Goal: Information Seeking & Learning: Learn about a topic

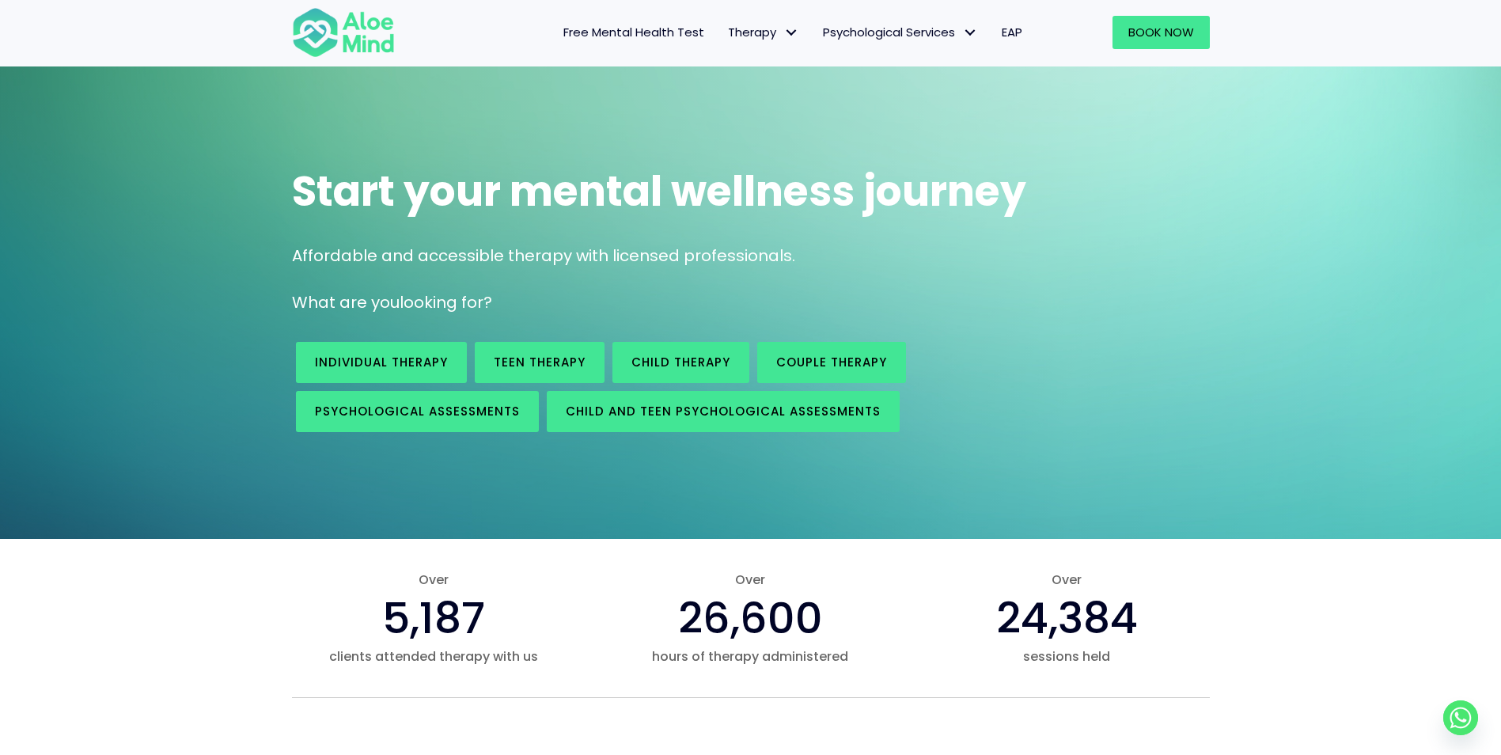
scroll to position [36, 0]
click at [684, 354] on span "Child Therapy" at bounding box center [680, 361] width 99 height 17
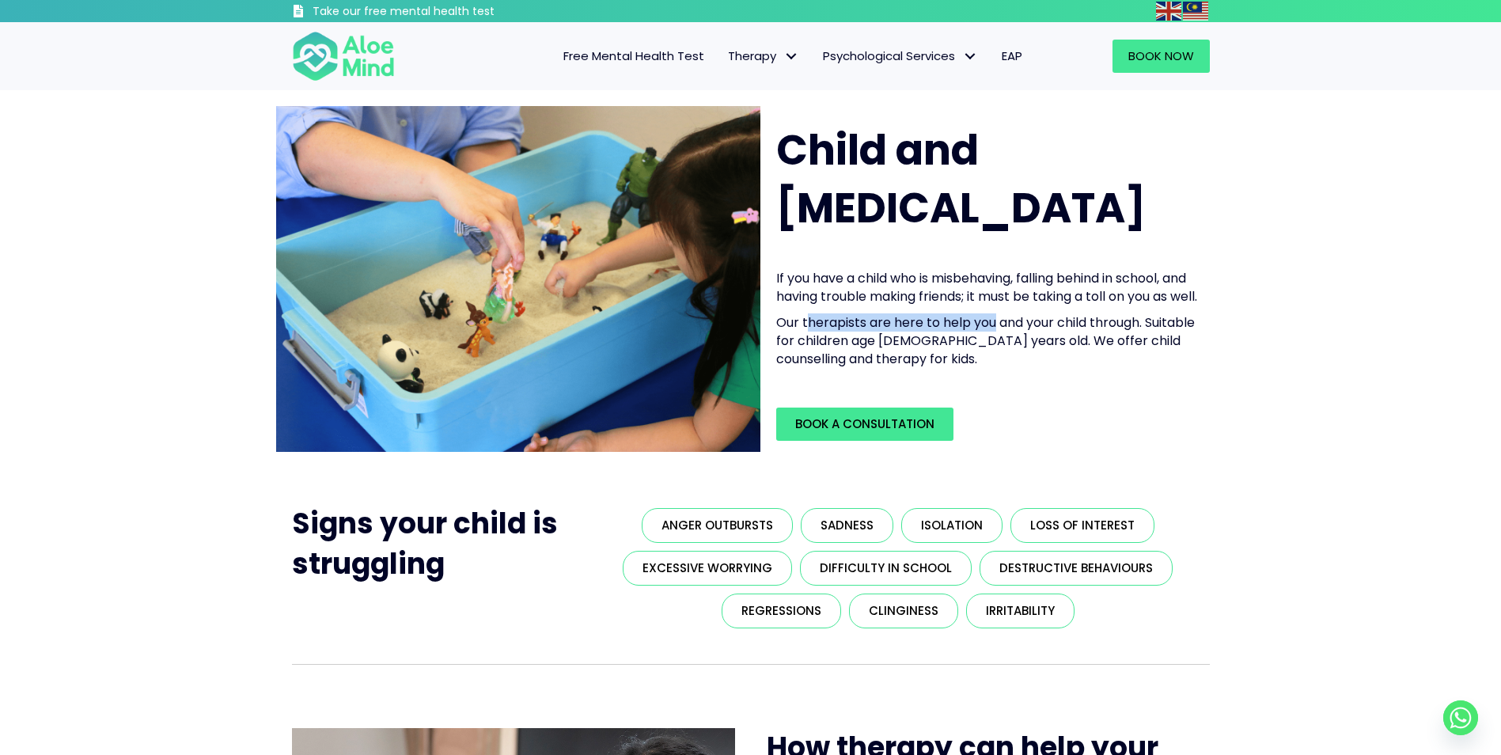
drag, startPoint x: 809, startPoint y: 342, endPoint x: 998, endPoint y: 350, distance: 188.5
click at [998, 350] on p "Our therapists are here to help you and your child through. Suitable for childr…" at bounding box center [988, 340] width 424 height 55
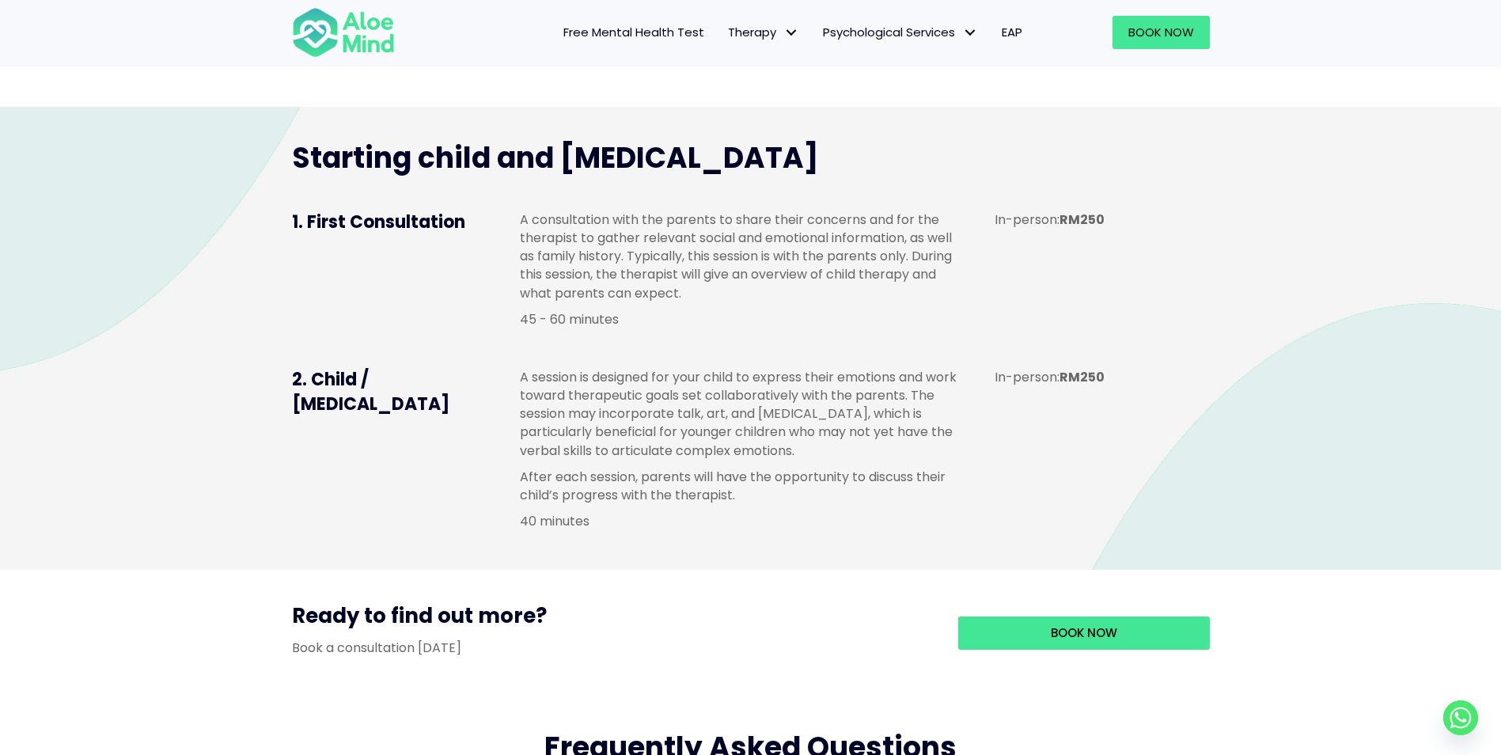
scroll to position [1043, 0]
drag, startPoint x: 536, startPoint y: 412, endPoint x: 683, endPoint y: 421, distance: 146.6
click at [683, 421] on p "A session is designed for your child to express their emotions and work toward …" at bounding box center [741, 413] width 443 height 92
drag, startPoint x: 683, startPoint y: 421, endPoint x: 617, endPoint y: 439, distance: 68.2
click at [617, 439] on p "A session is designed for your child to express their emotions and work toward …" at bounding box center [741, 413] width 443 height 92
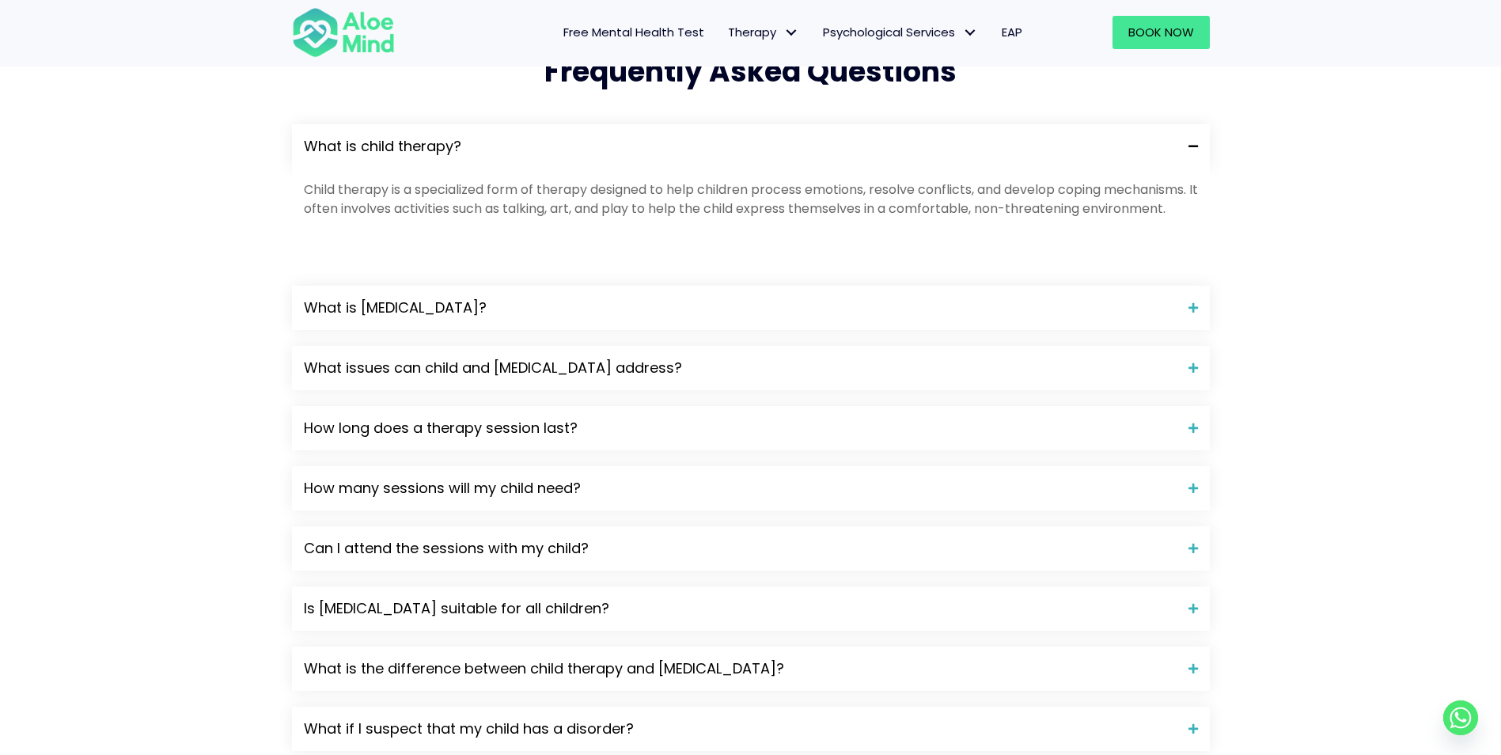
scroll to position [1719, 0]
click at [981, 377] on span "What issues can child and play therapy address?" at bounding box center [740, 367] width 873 height 21
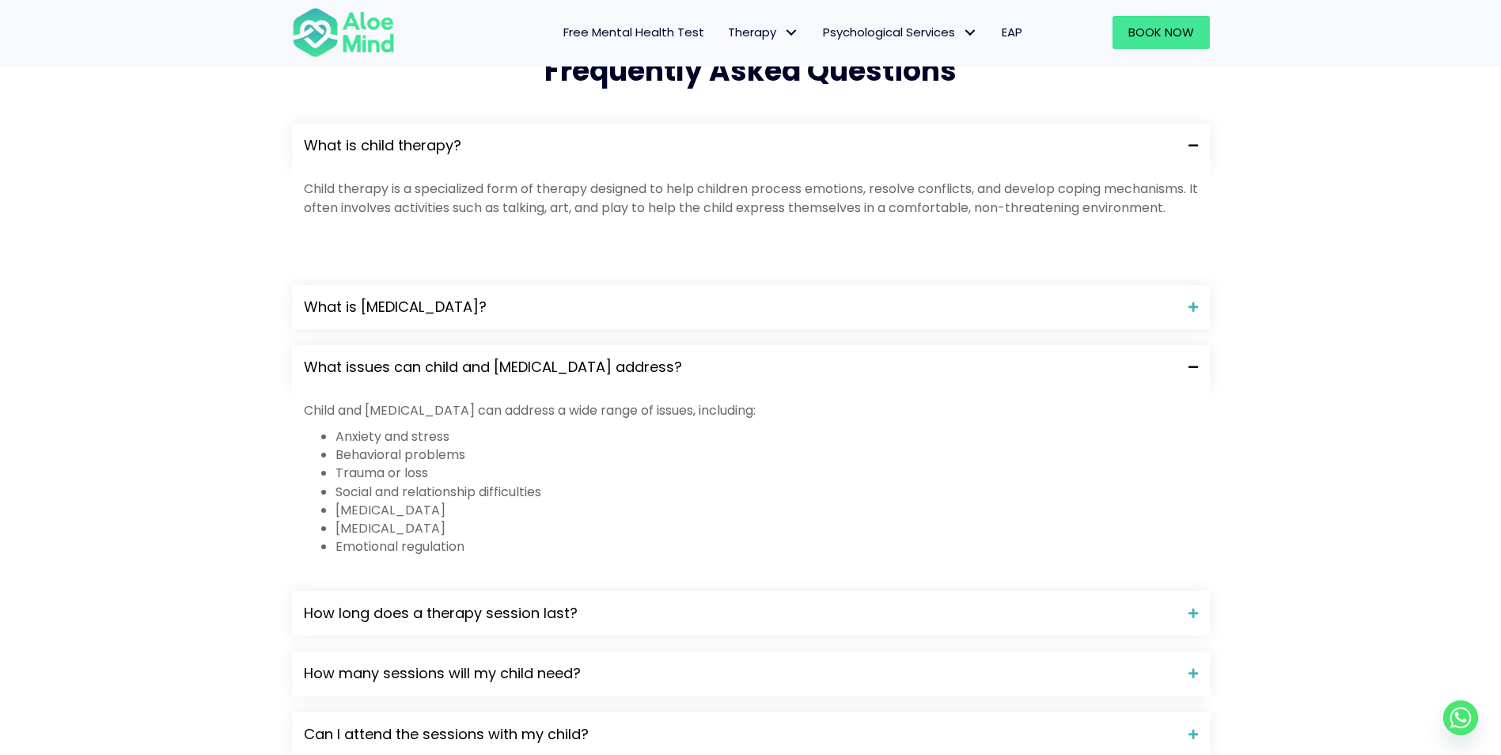
click at [981, 377] on span "What issues can child and play therapy address?" at bounding box center [740, 367] width 873 height 21
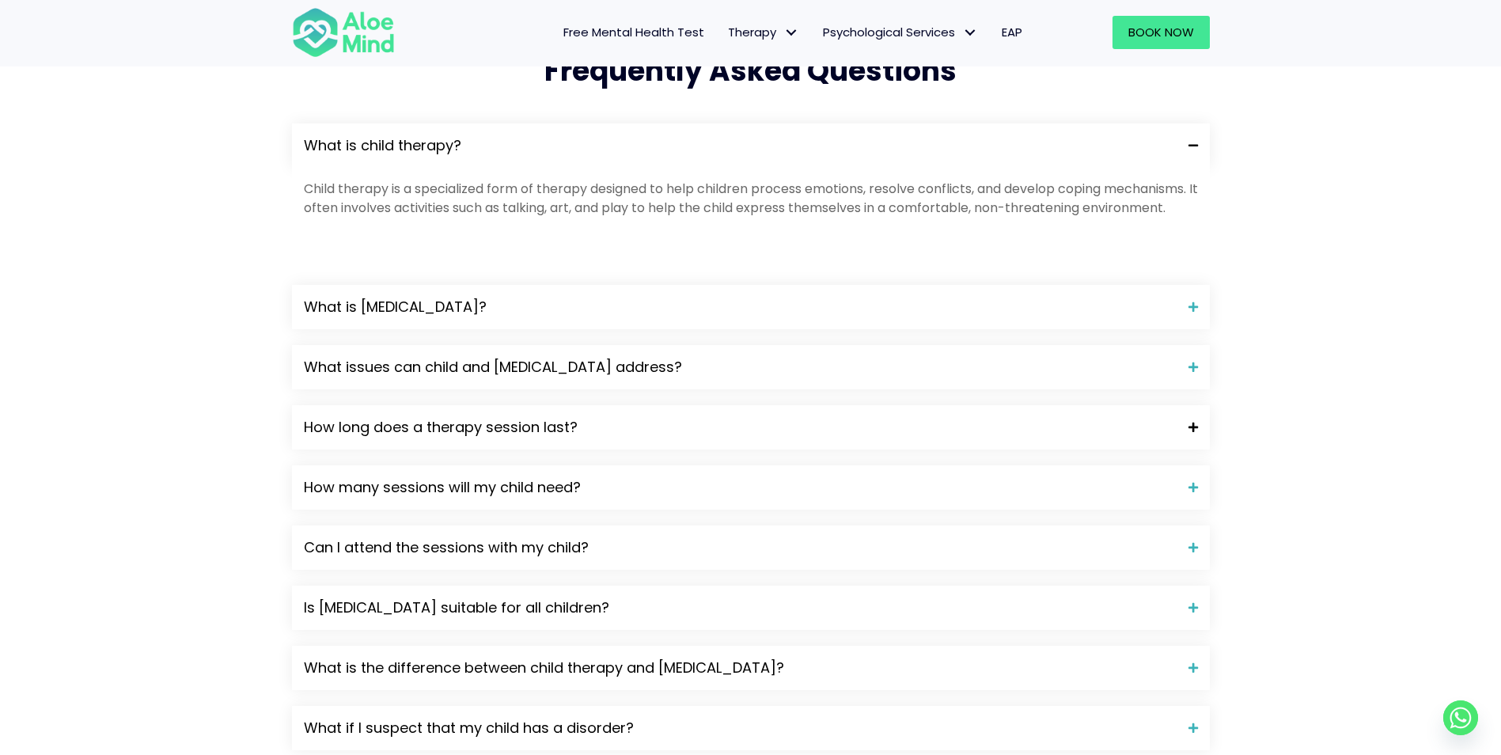
click at [936, 438] on span "How long does a therapy session last?" at bounding box center [740, 427] width 873 height 21
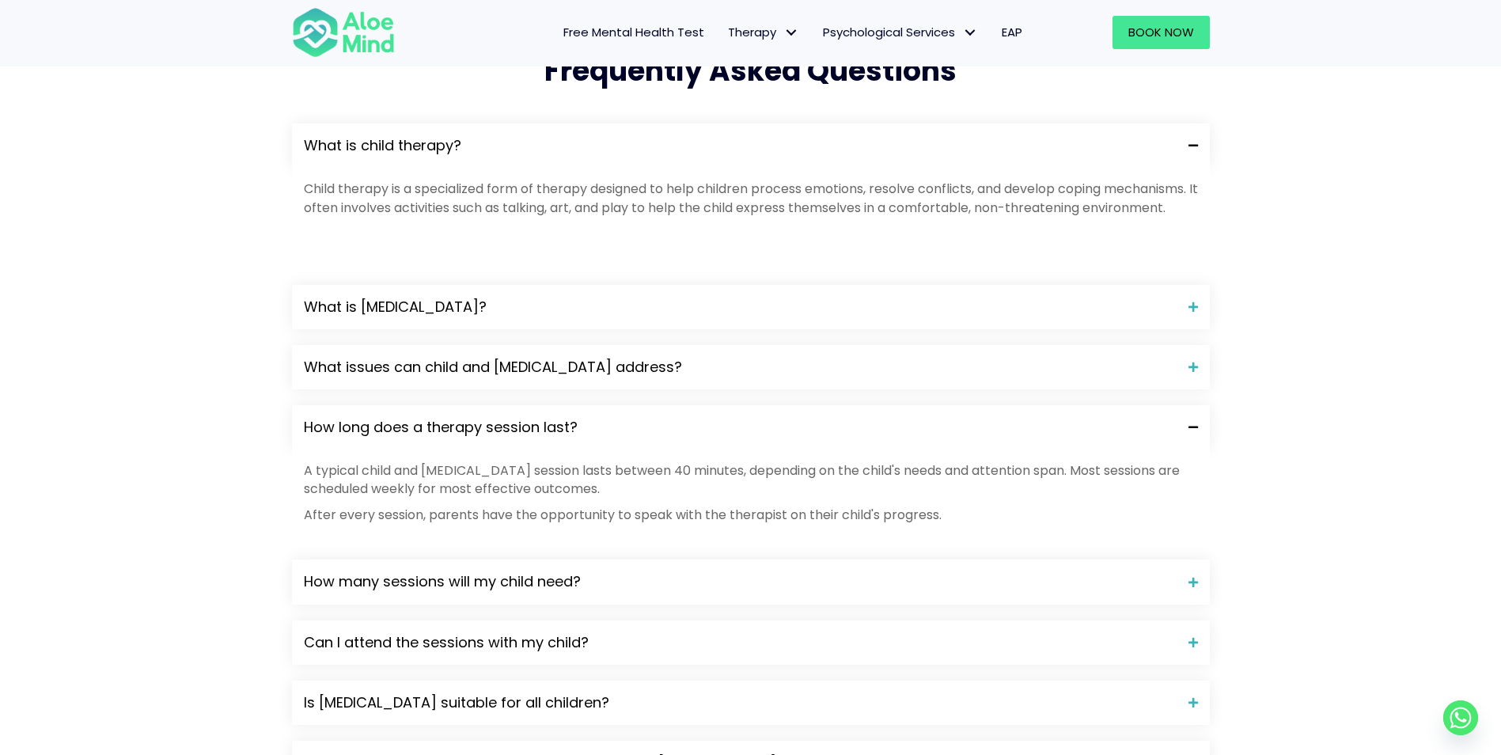
click at [696, 438] on span "How long does a therapy session last?" at bounding box center [740, 427] width 873 height 21
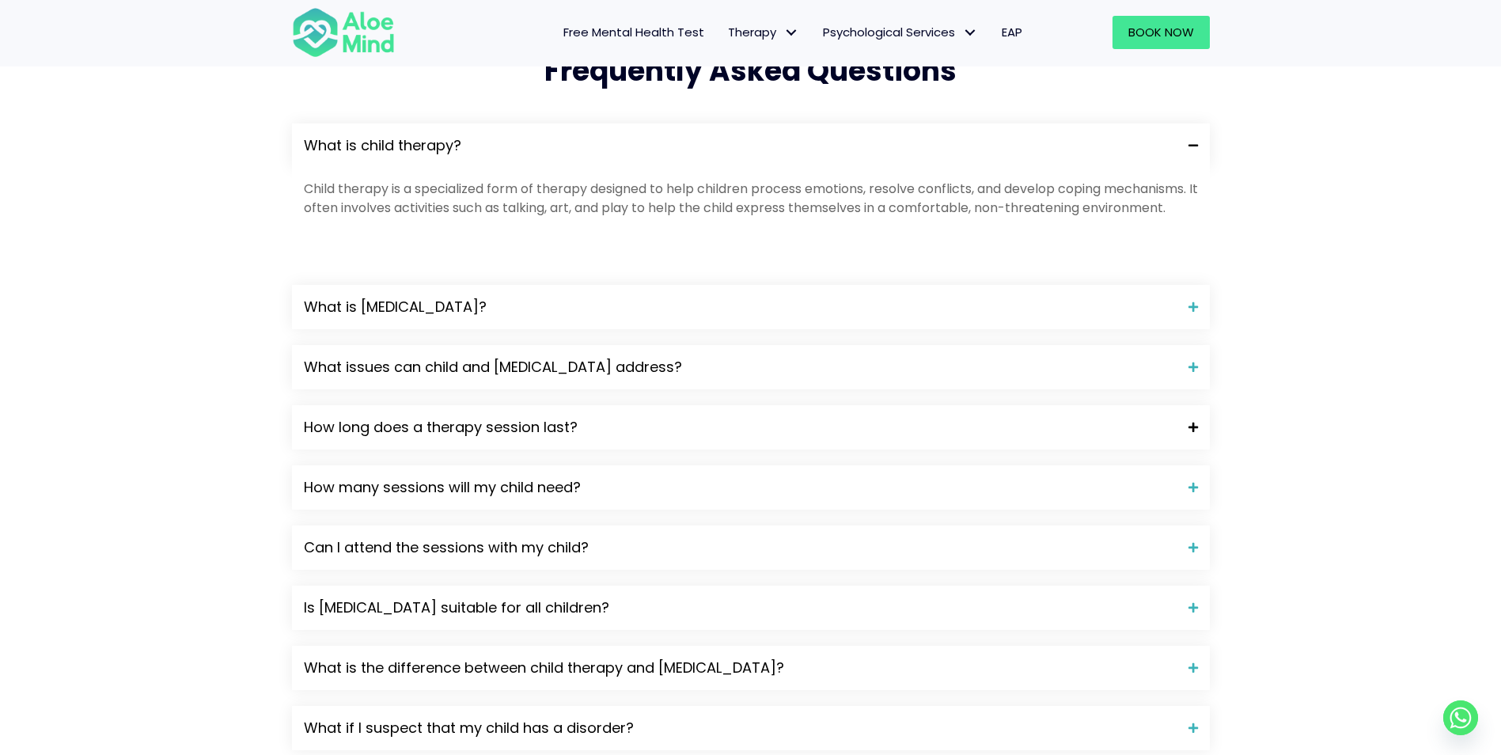
click at [696, 449] on div "How long does a therapy session last?" at bounding box center [751, 427] width 918 height 44
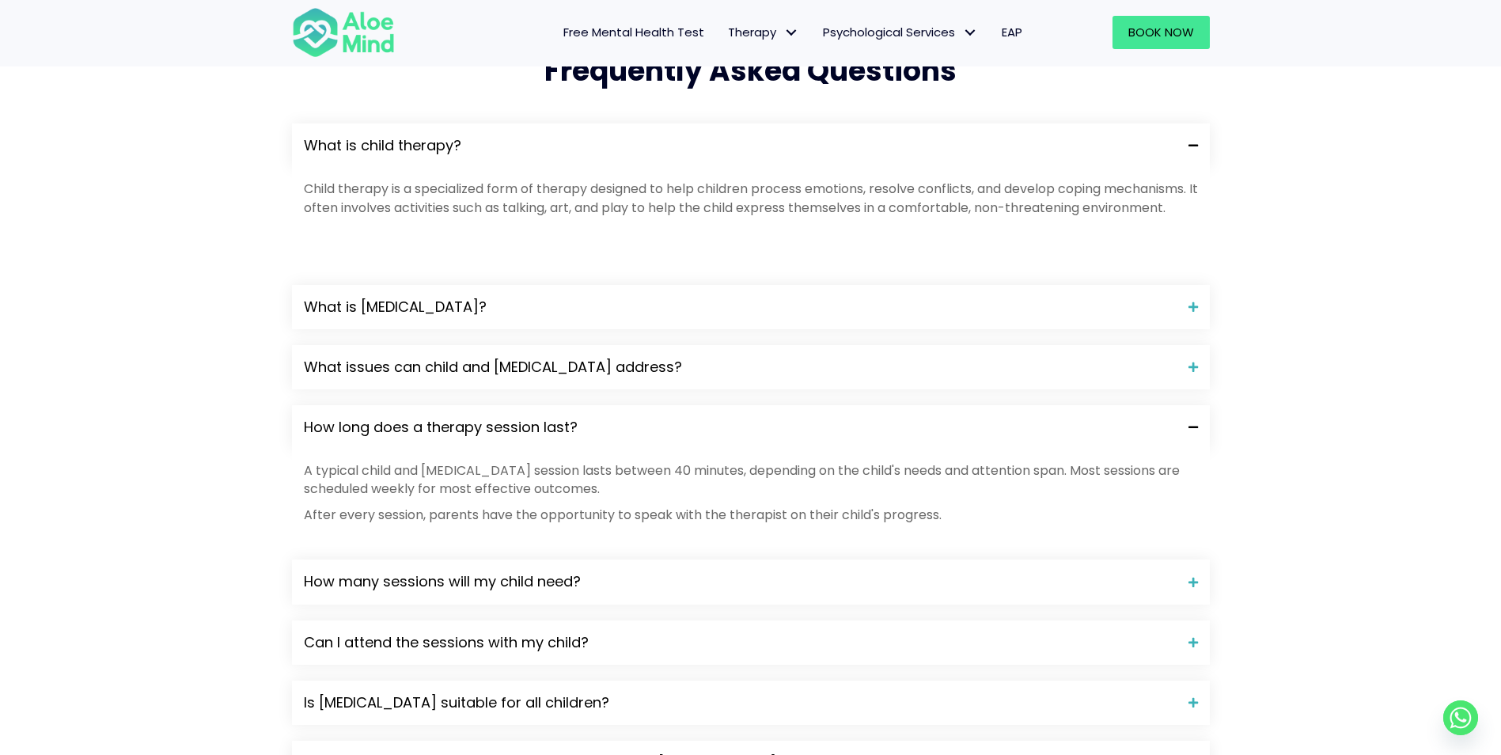
click at [696, 449] on div "How long does a therapy session last?" at bounding box center [751, 427] width 918 height 44
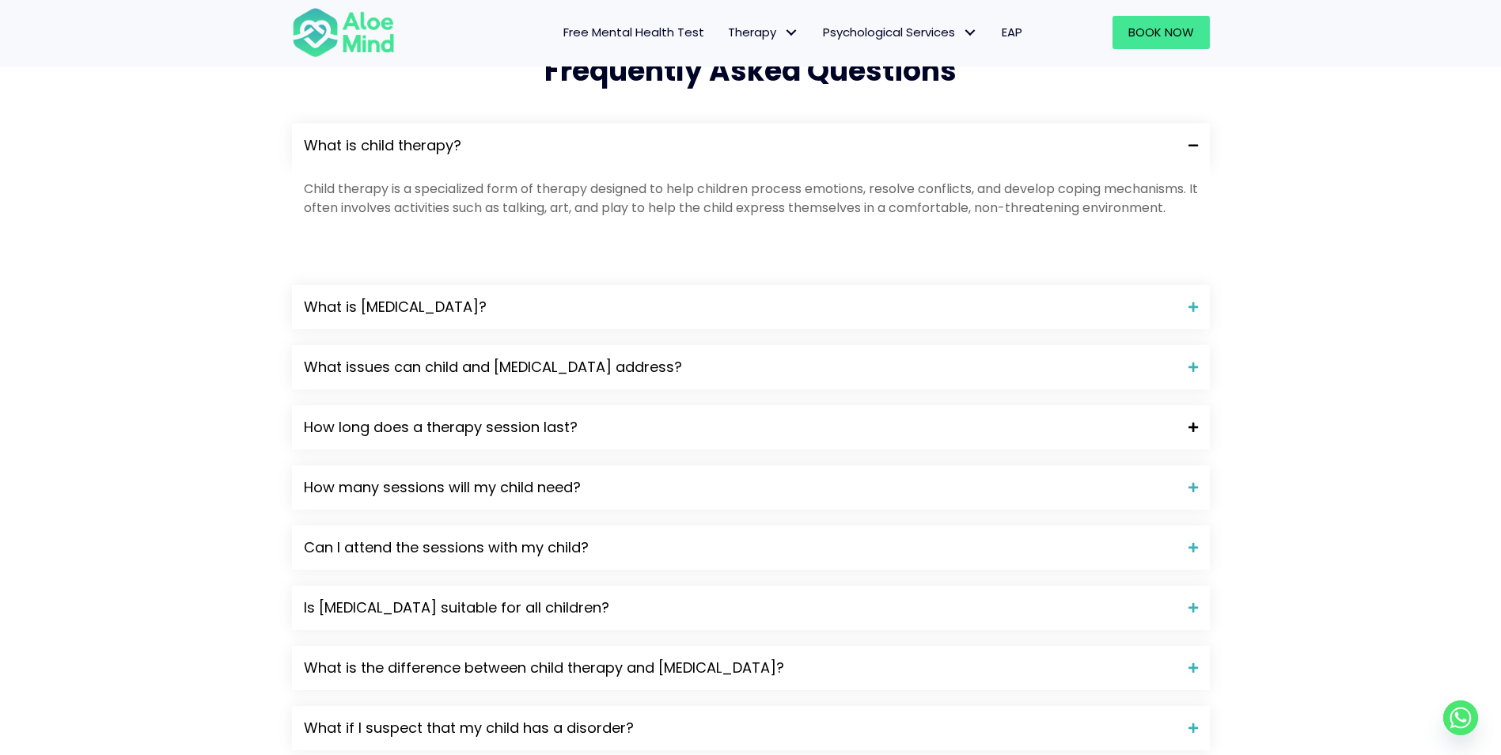
click at [696, 449] on div "How long does a therapy session last?" at bounding box center [751, 427] width 918 height 44
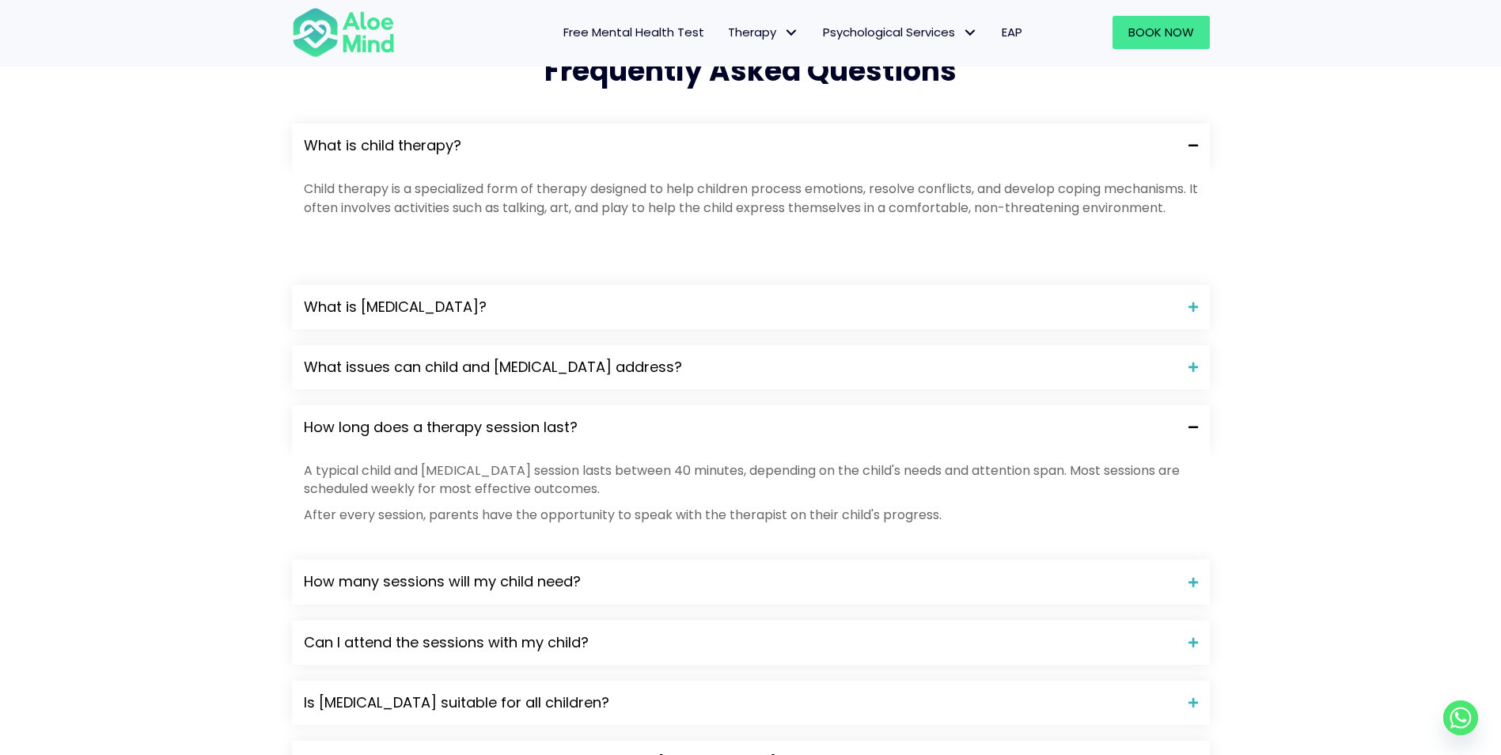
click at [696, 449] on div "How long does a therapy session last?" at bounding box center [751, 427] width 918 height 44
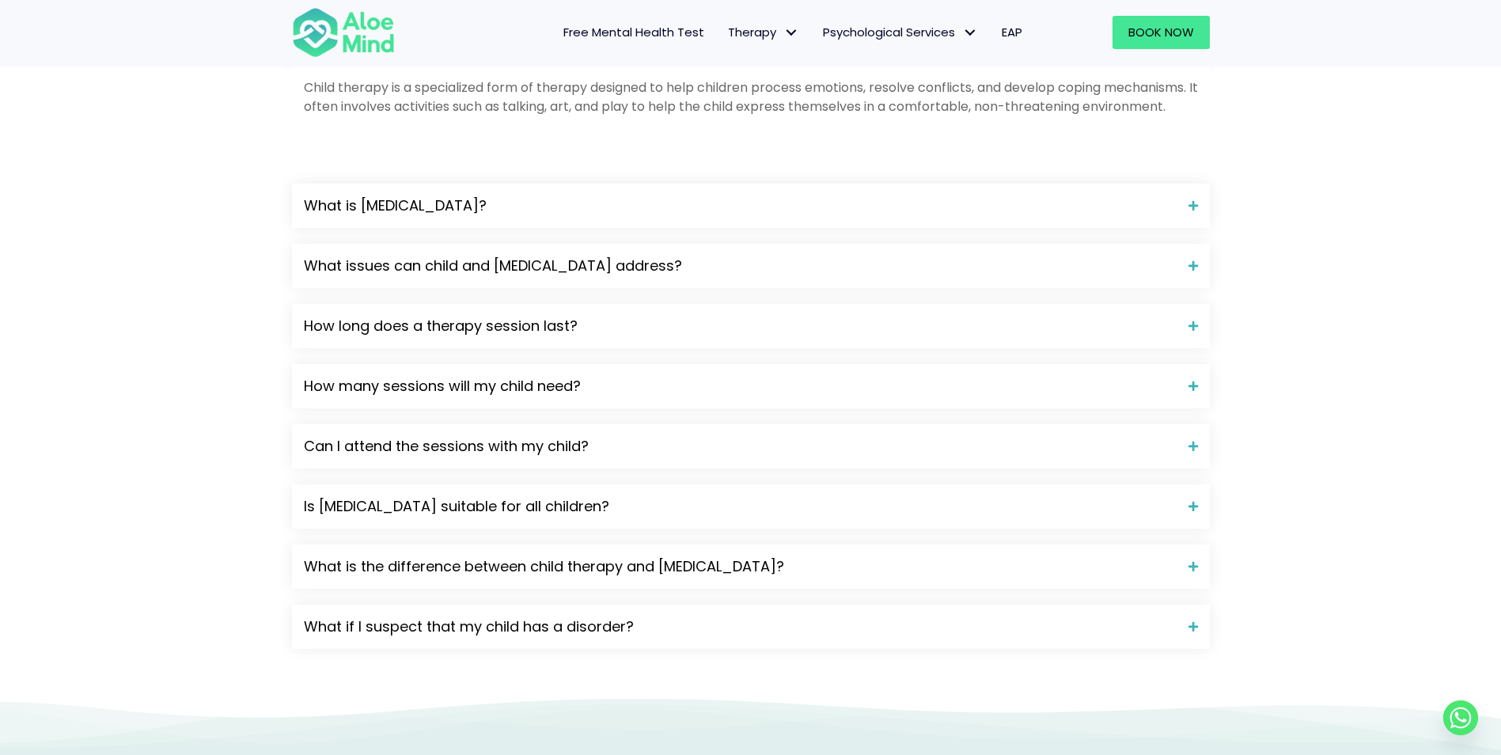
scroll to position [1823, 0]
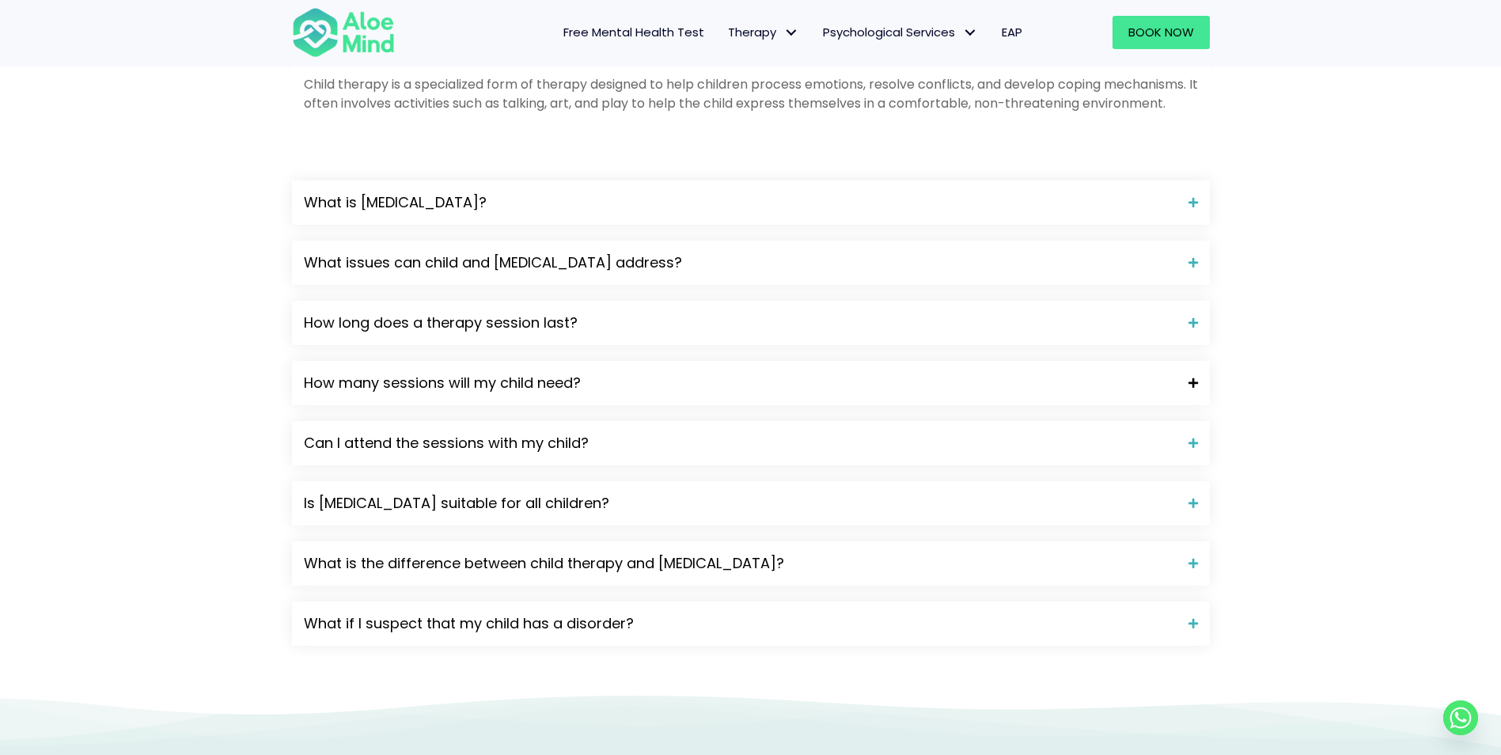
click at [614, 393] on span "How many sessions will my child need?" at bounding box center [740, 383] width 873 height 21
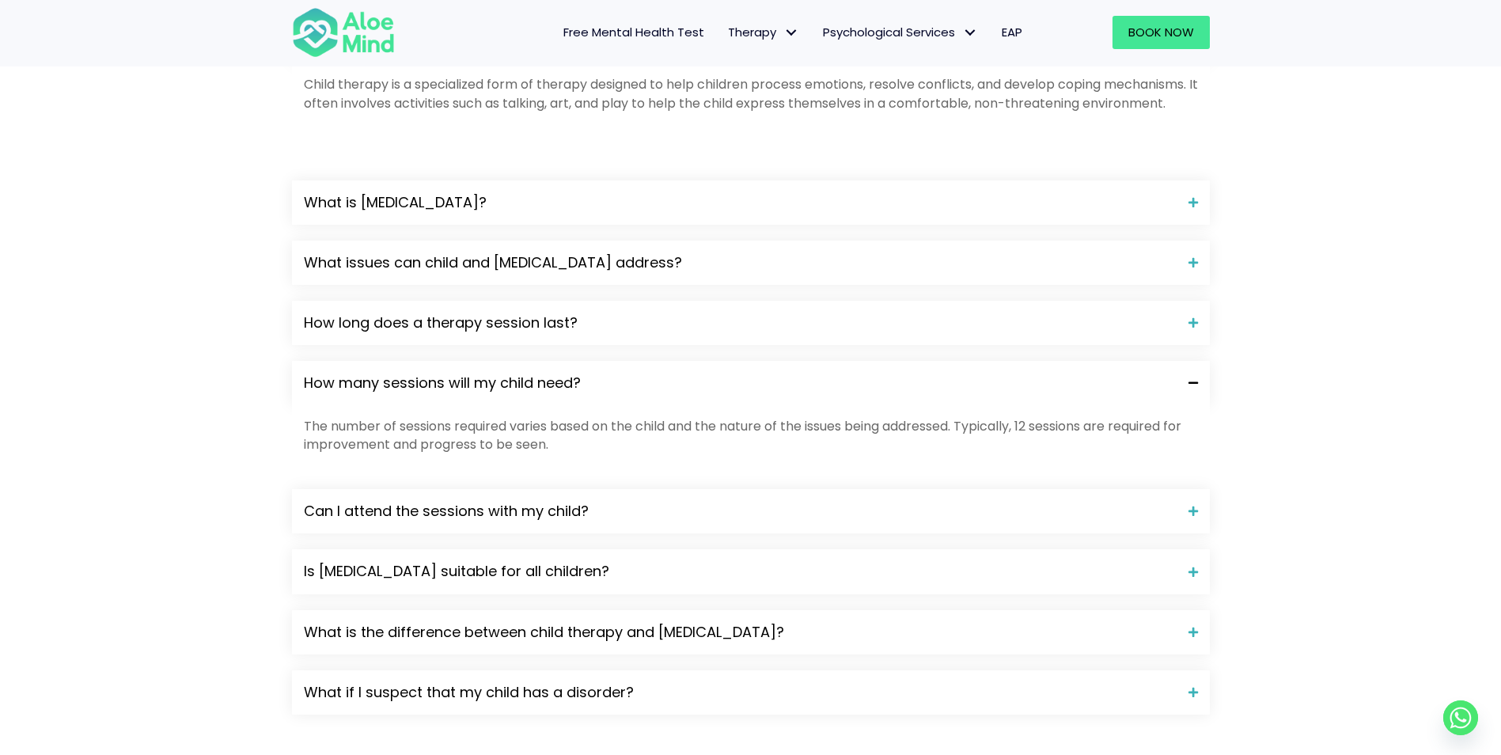
click at [614, 393] on span "How many sessions will my child need?" at bounding box center [740, 383] width 873 height 21
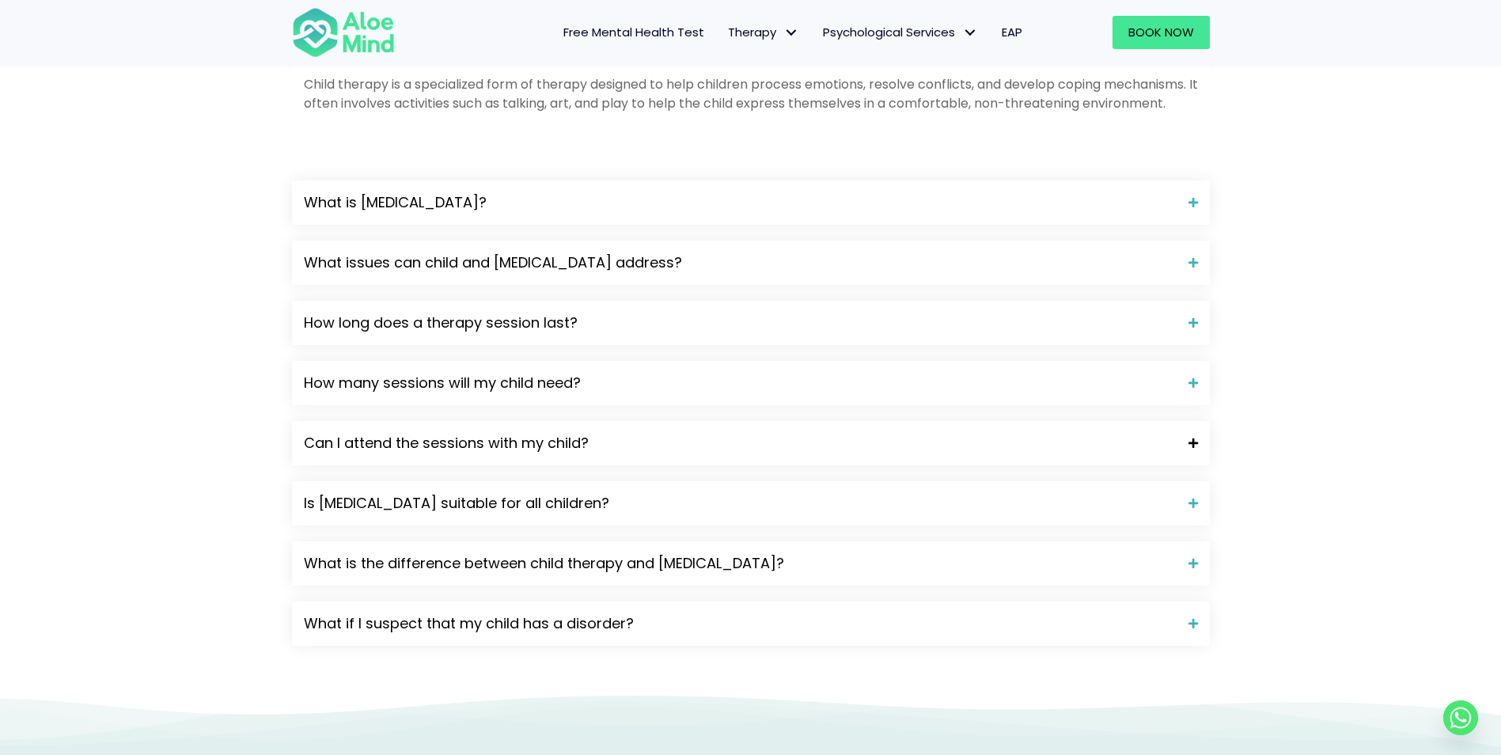
click at [605, 453] on span "Can I attend the sessions with my child?" at bounding box center [740, 443] width 873 height 21
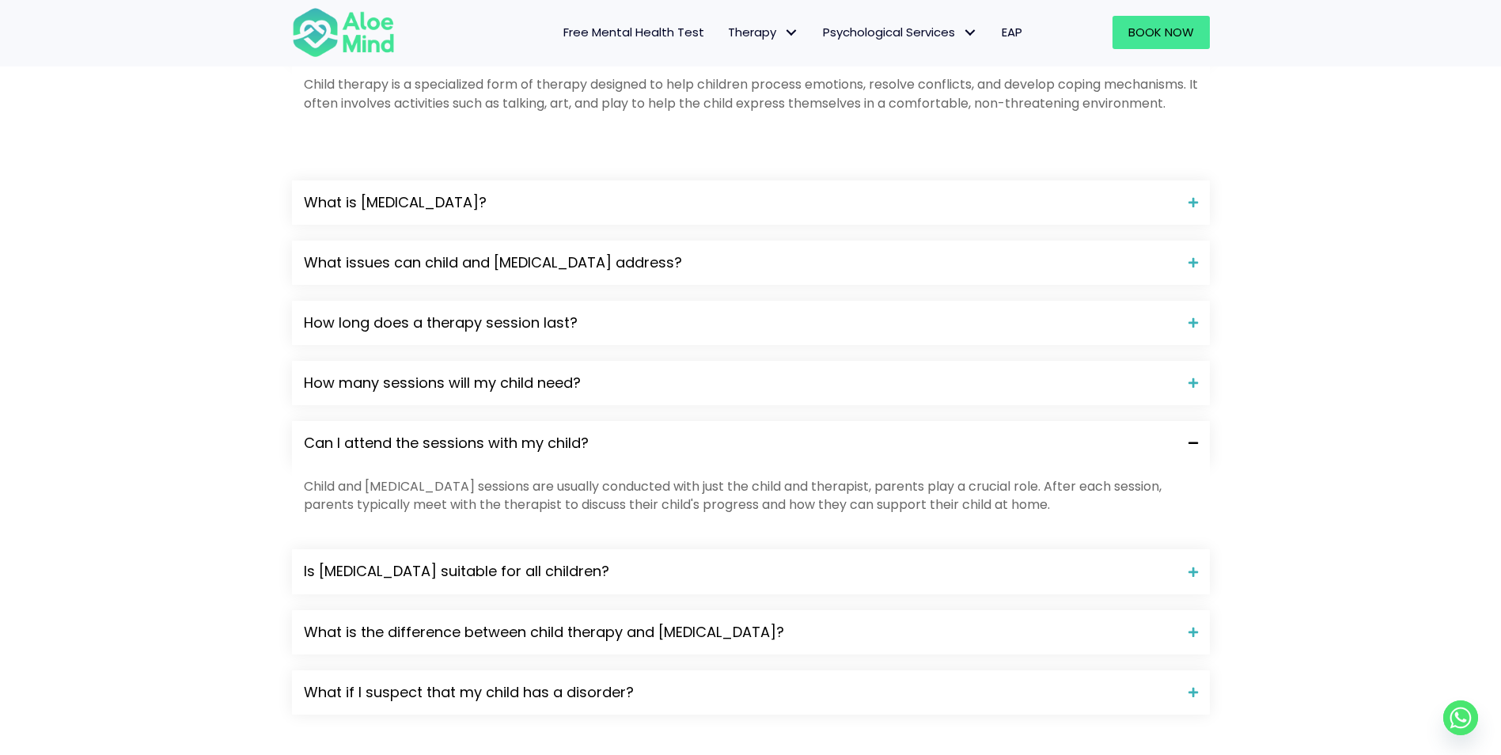
click at [605, 453] on span "Can I attend the sessions with my child?" at bounding box center [740, 443] width 873 height 21
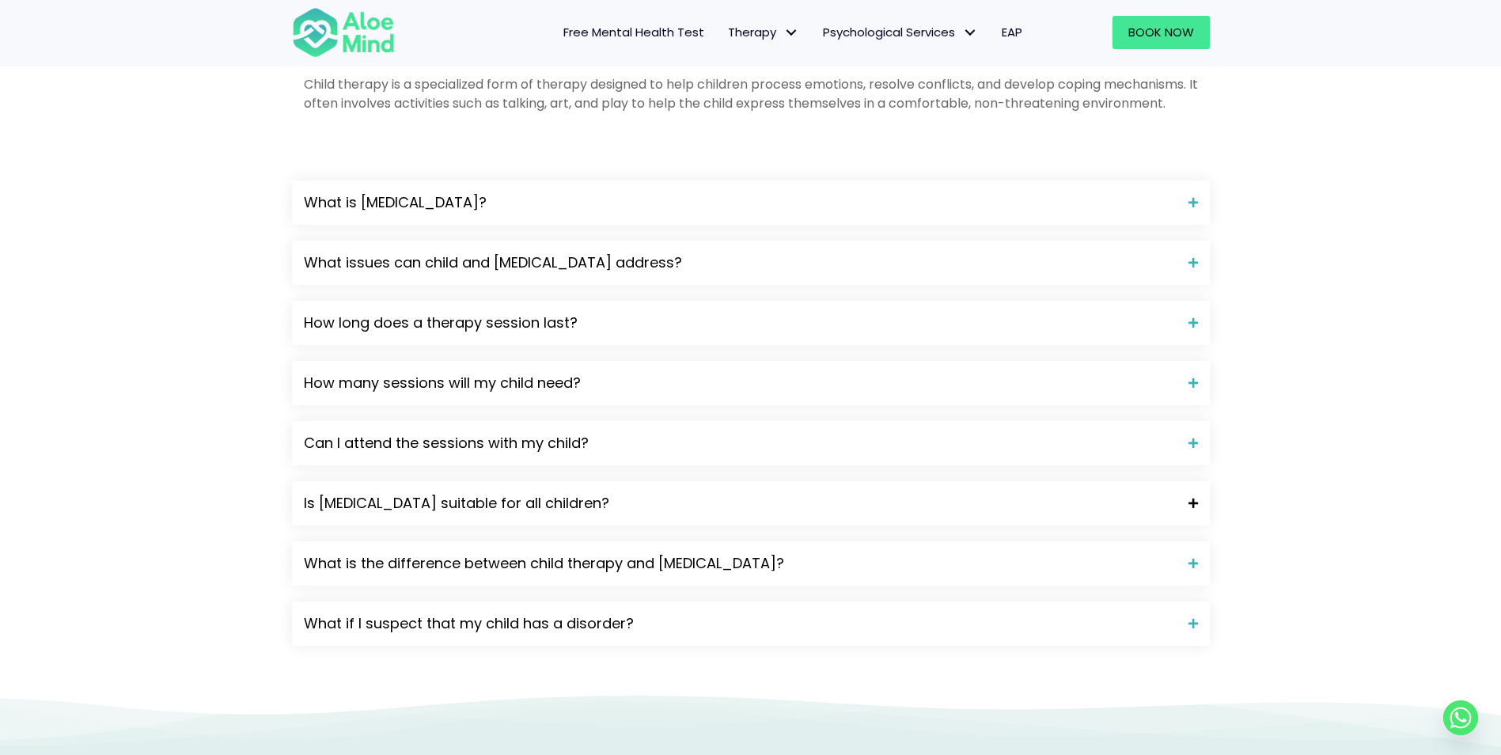
click at [584, 514] on span "Is play therapy suitable for all children?" at bounding box center [740, 503] width 873 height 21
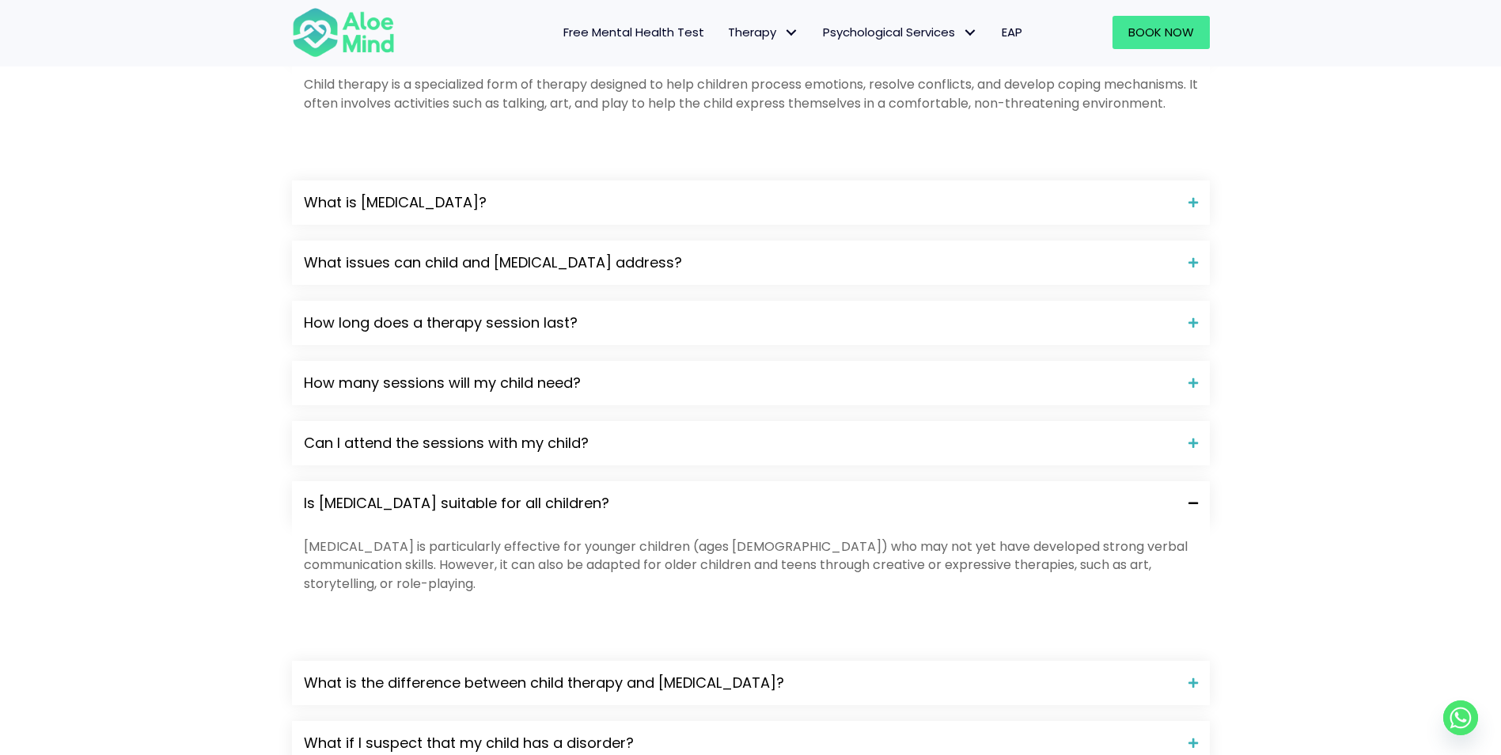
click at [583, 514] on span "Is play therapy suitable for all children?" at bounding box center [740, 503] width 873 height 21
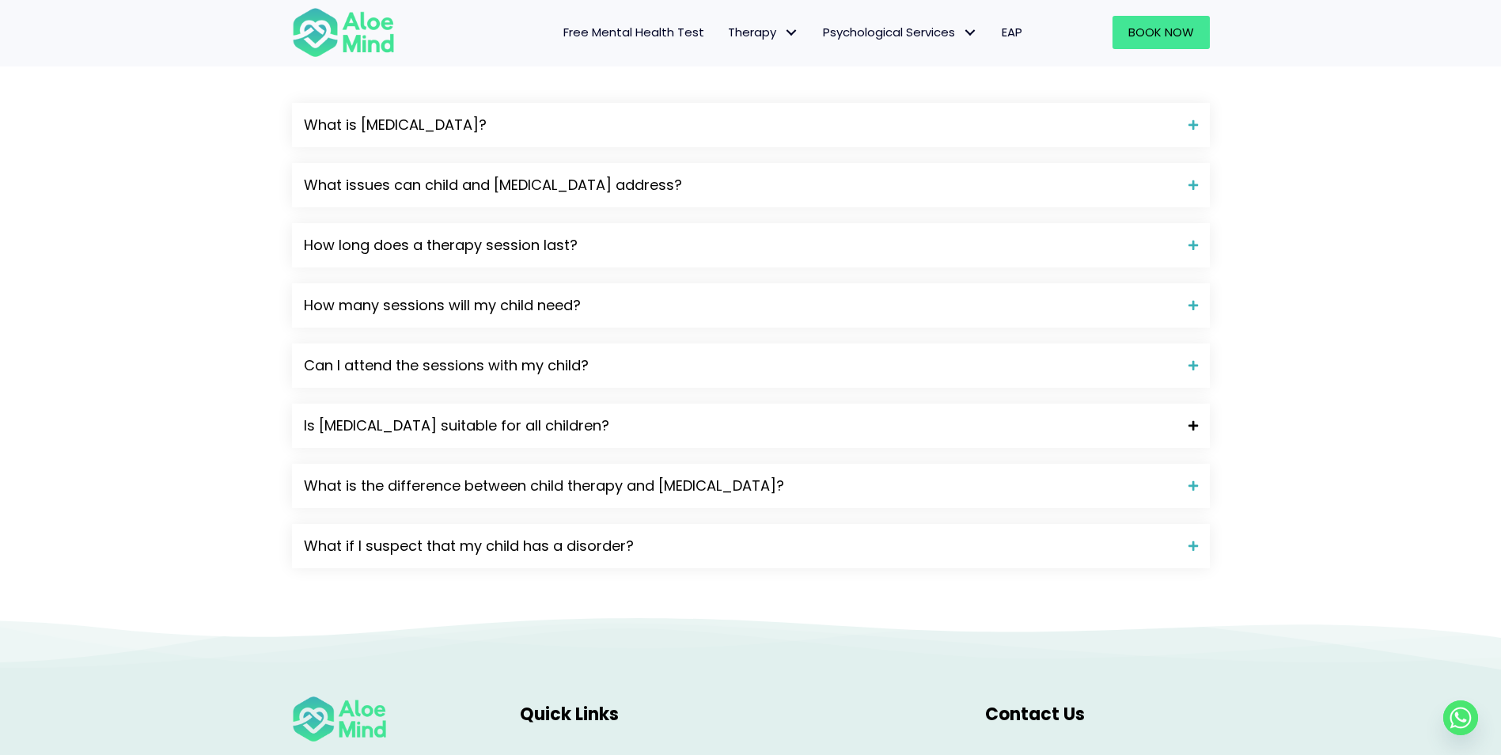
scroll to position [1905, 0]
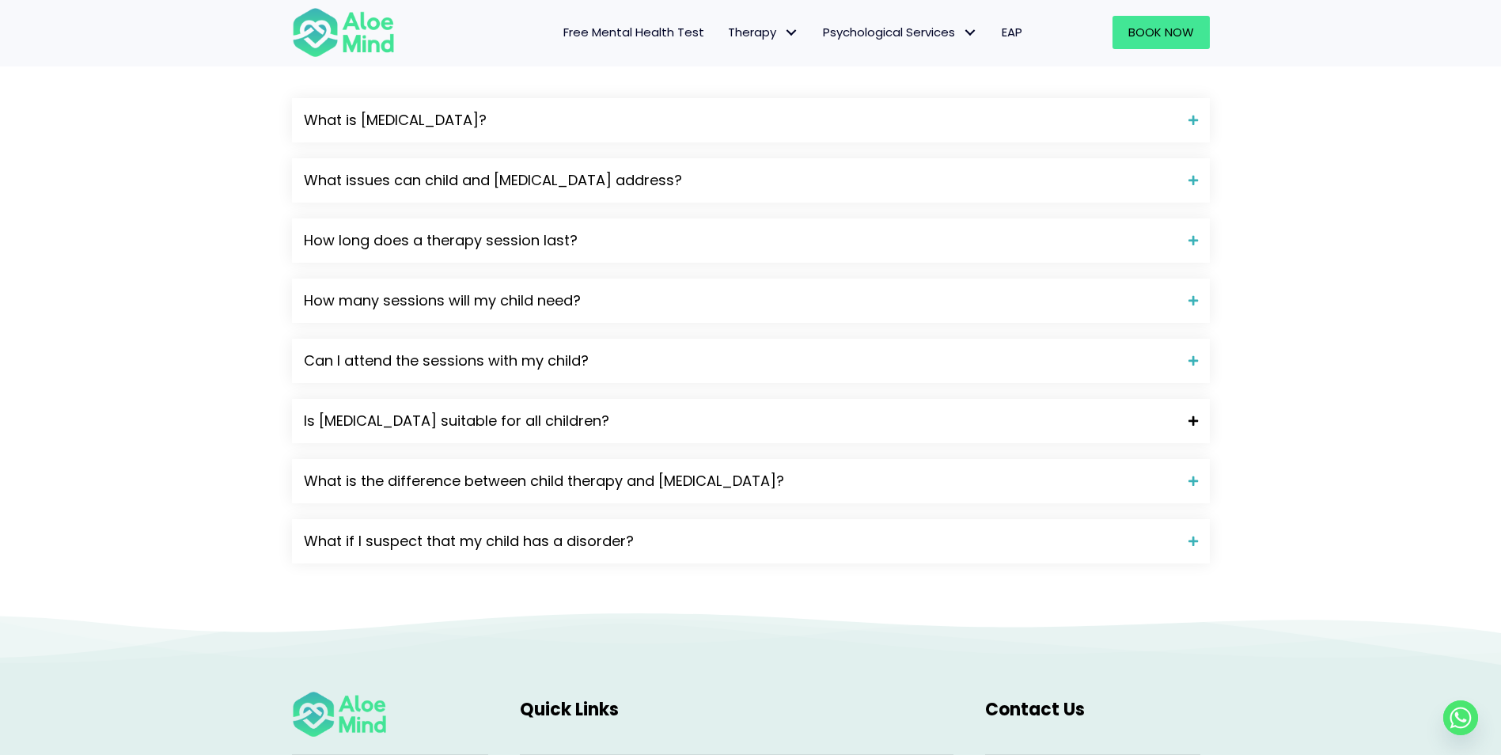
click at [589, 443] on div "Is play therapy suitable for all children?" at bounding box center [751, 421] width 918 height 44
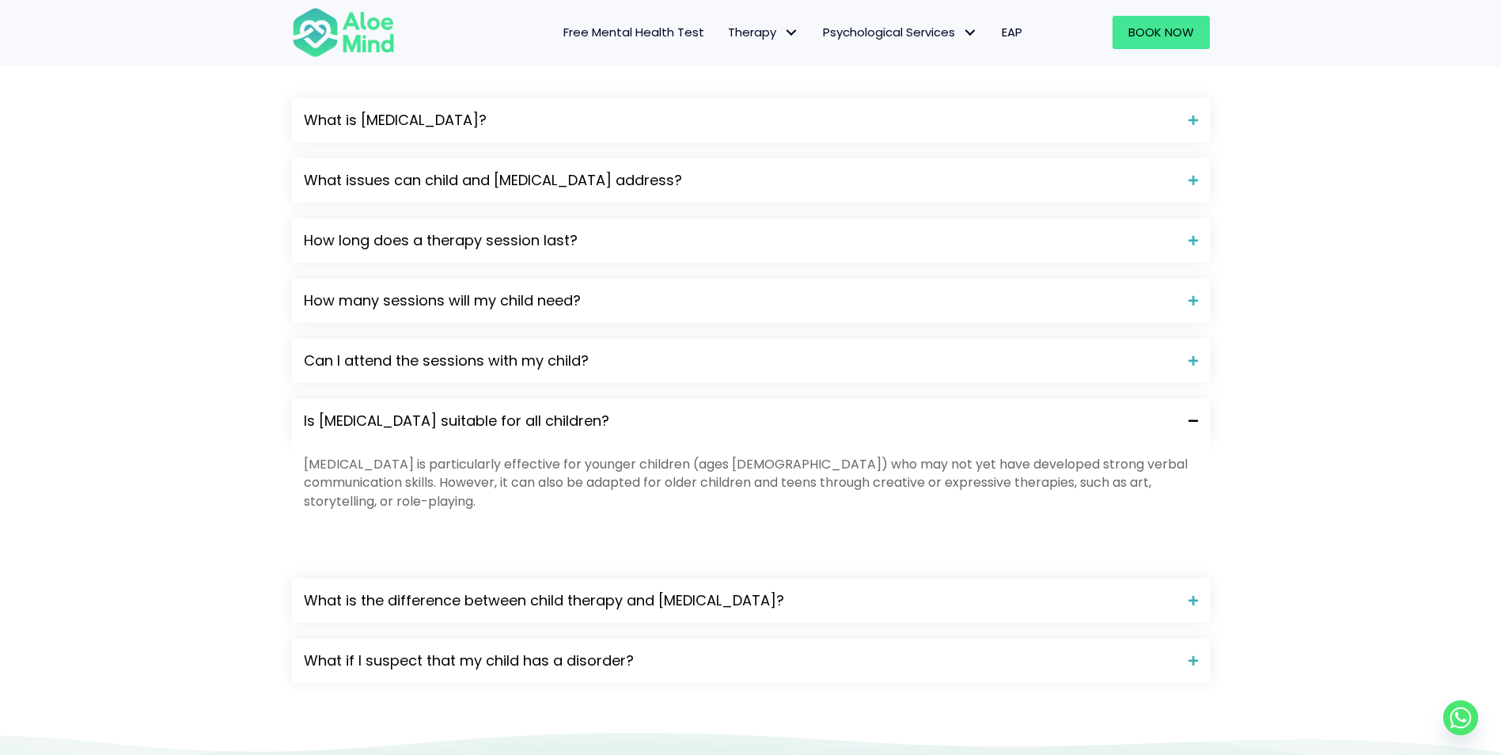
click at [589, 443] on div "Is play therapy suitable for all children?" at bounding box center [751, 421] width 918 height 44
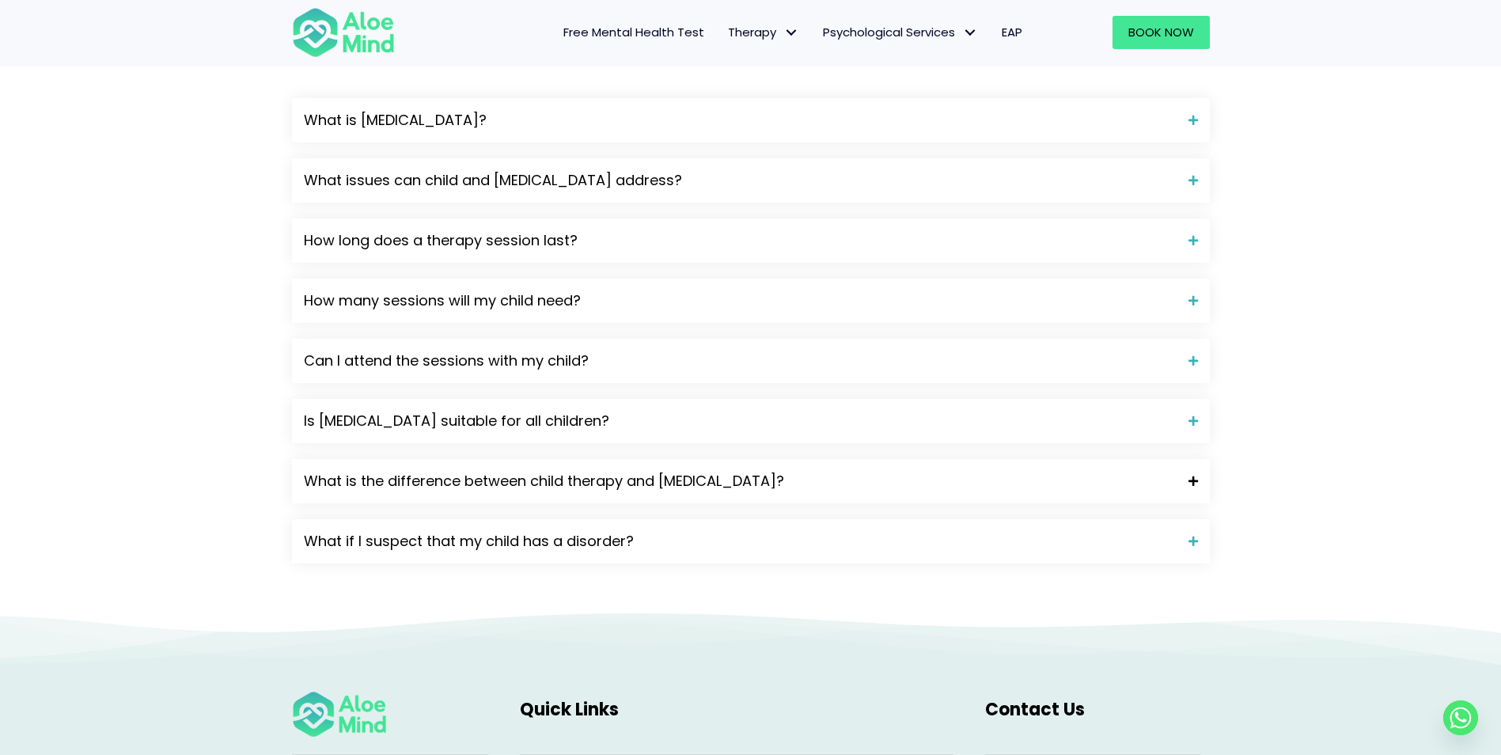
click at [583, 491] on span "What is the difference between child therapy and play therapy?" at bounding box center [740, 481] width 873 height 21
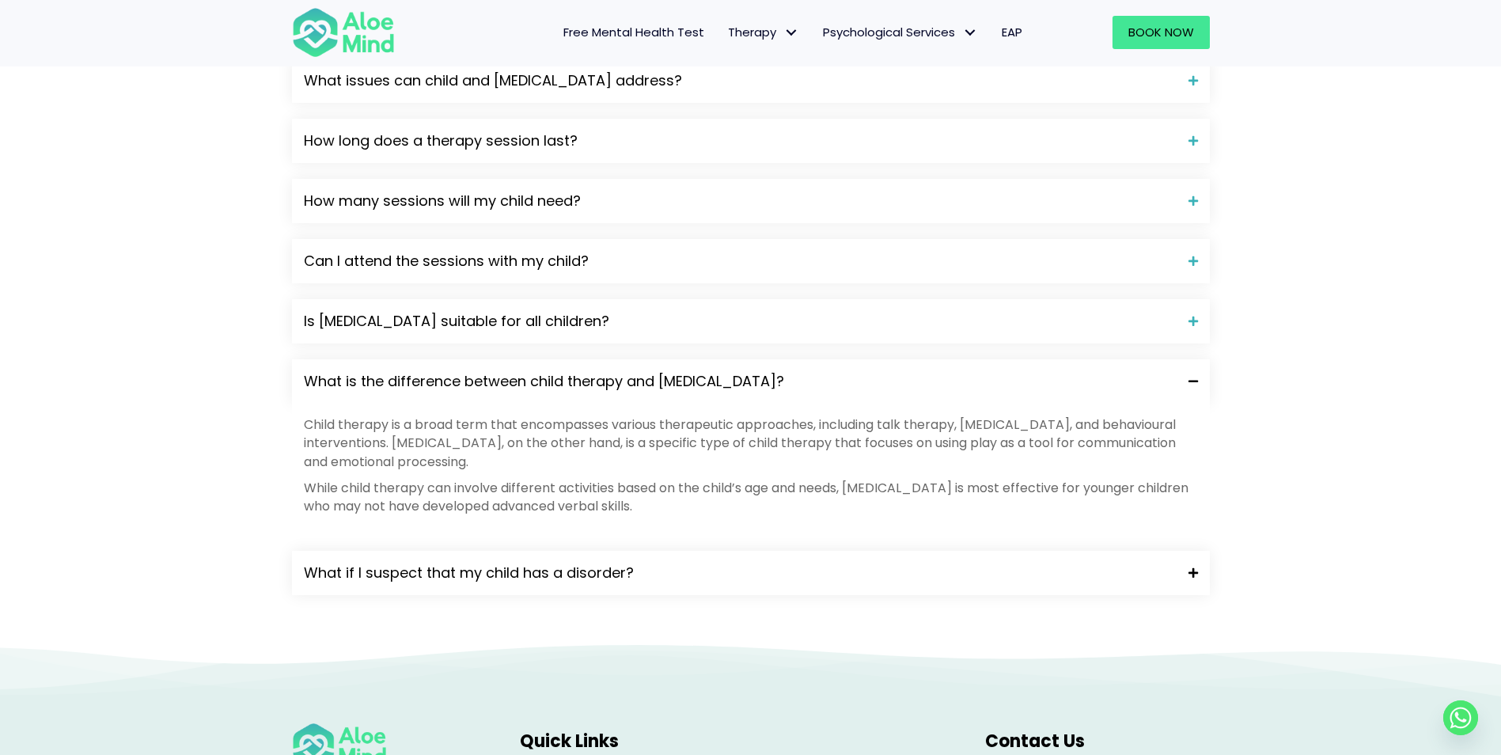
scroll to position [2023, 0]
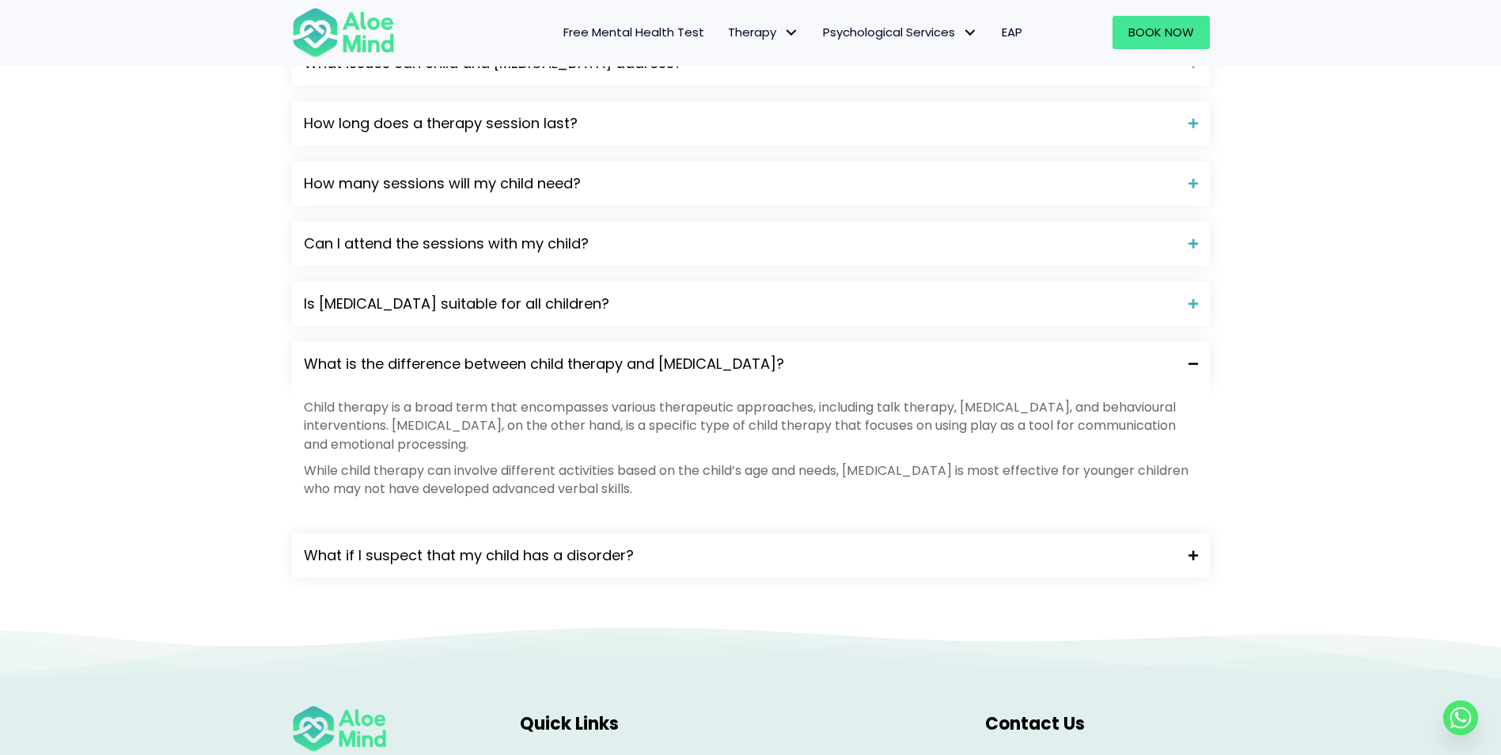
click at [476, 566] on span "What if I suspect that my child has a disorder?" at bounding box center [740, 555] width 873 height 21
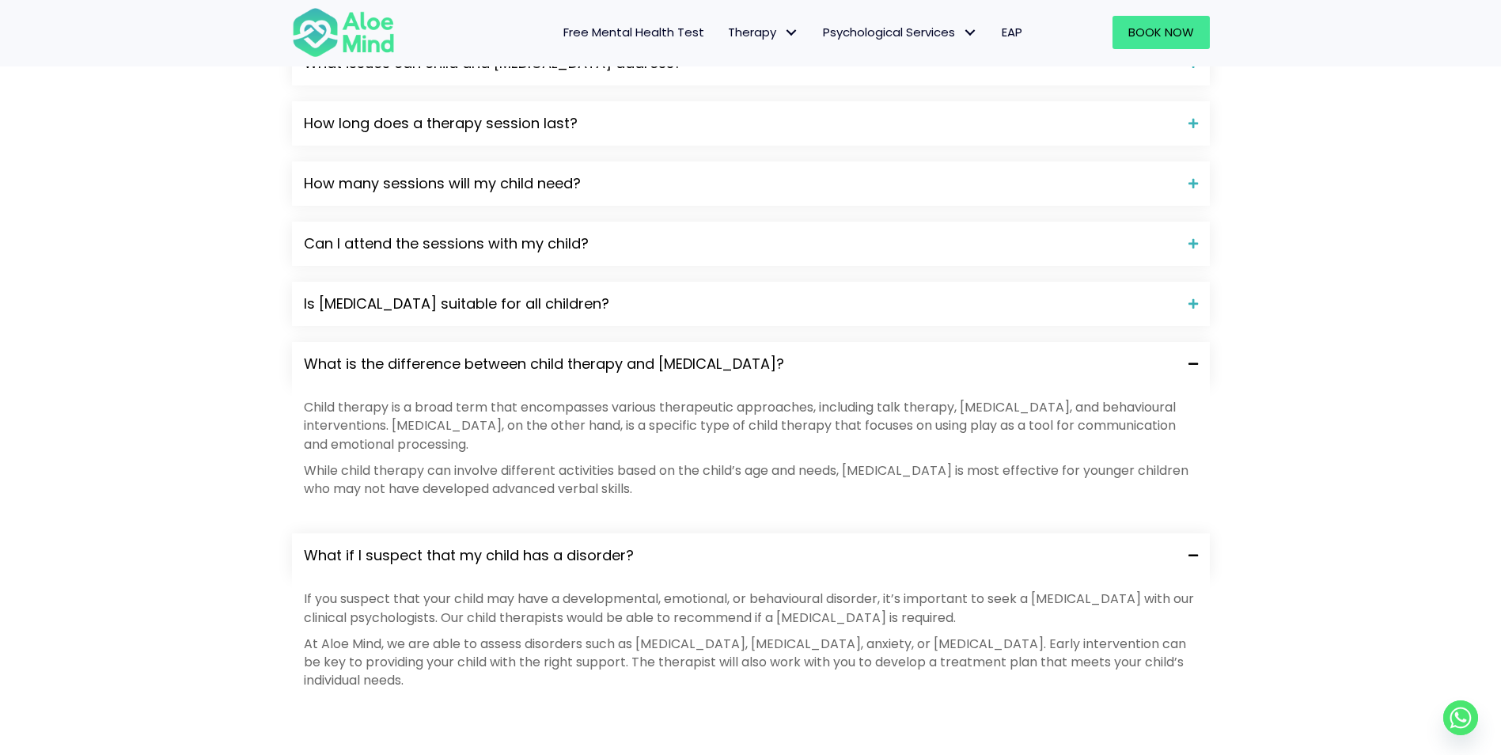
click at [476, 566] on span "What if I suspect that my child has a disorder?" at bounding box center [740, 555] width 873 height 21
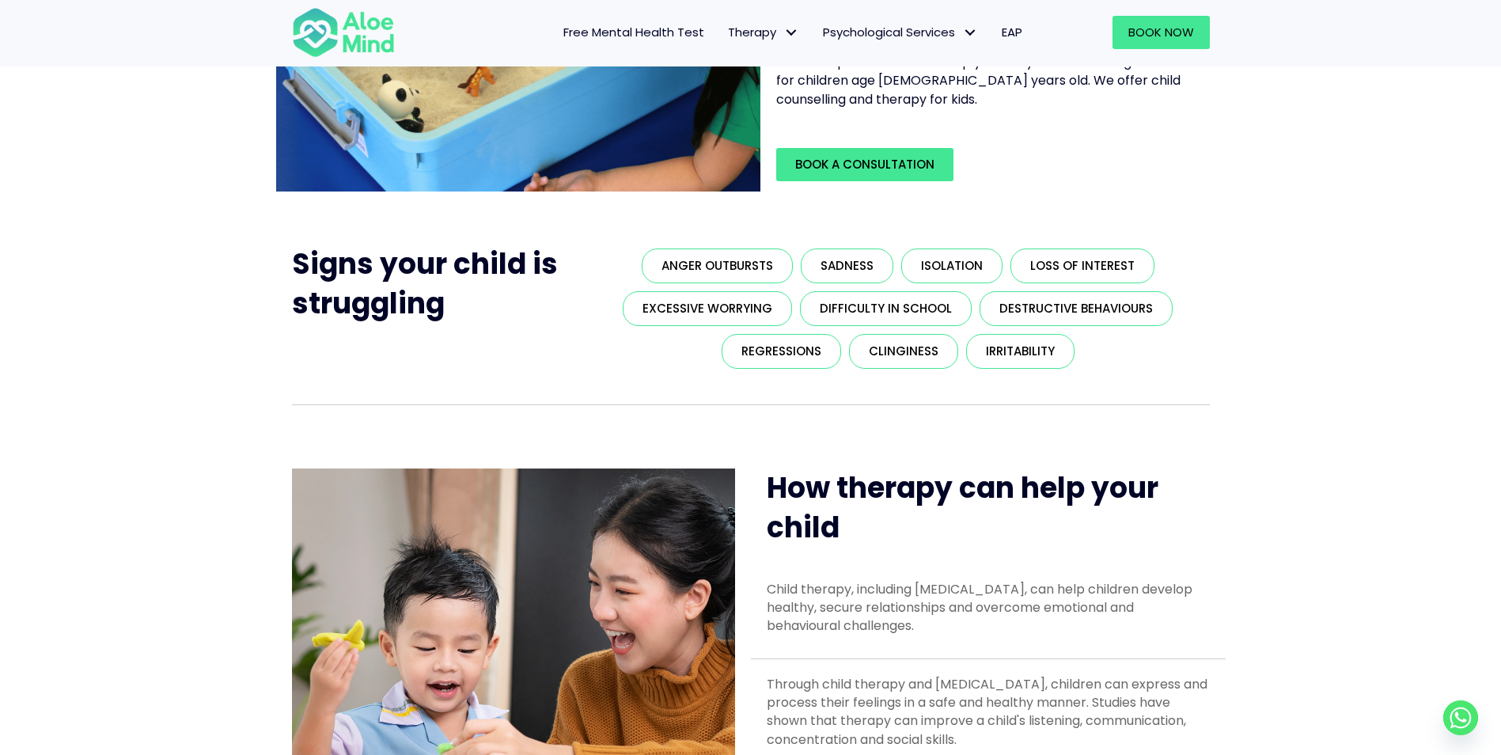
scroll to position [0, 0]
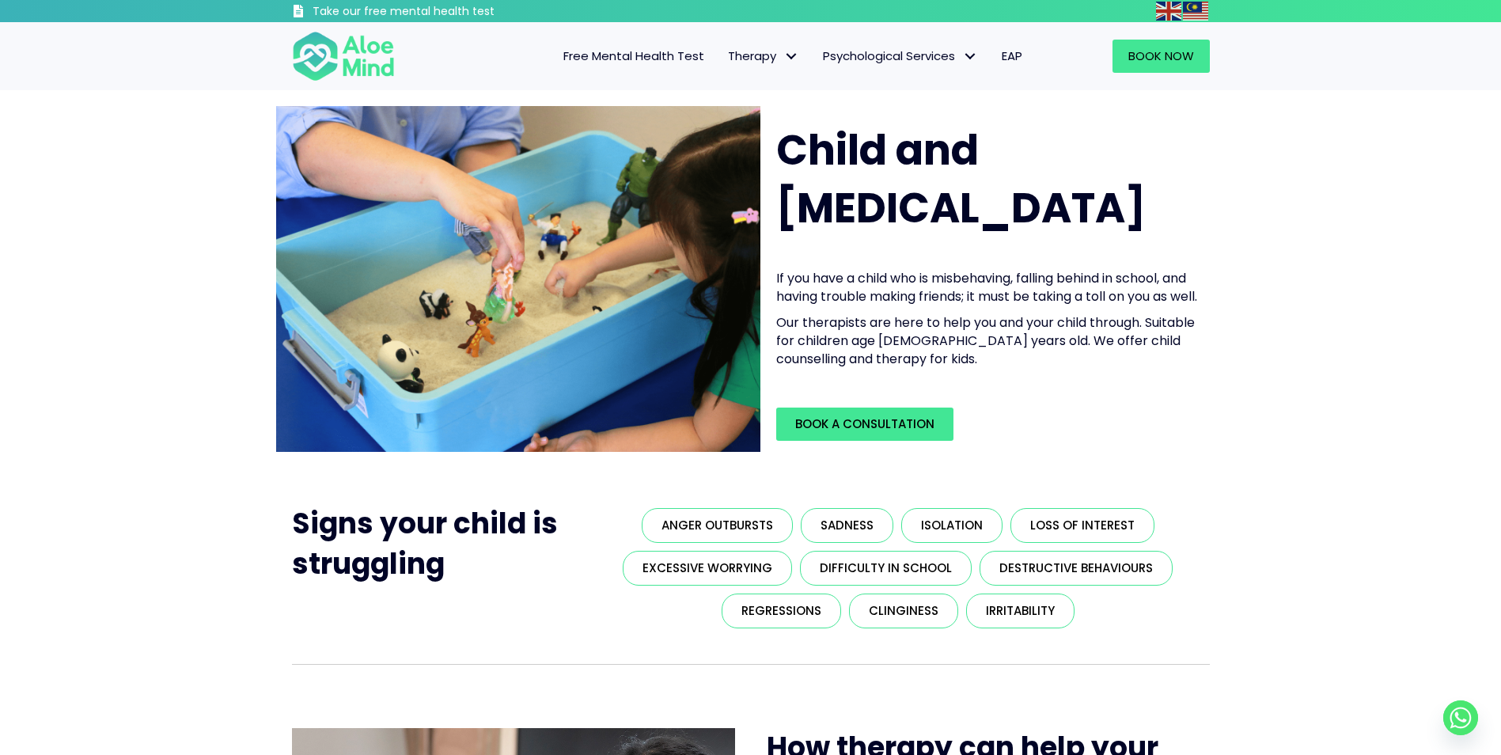
click at [227, 449] on div "Child and Play Therapy If you have a child who is misbehaving, falling behind i…" at bounding box center [750, 281] width 1501 height 383
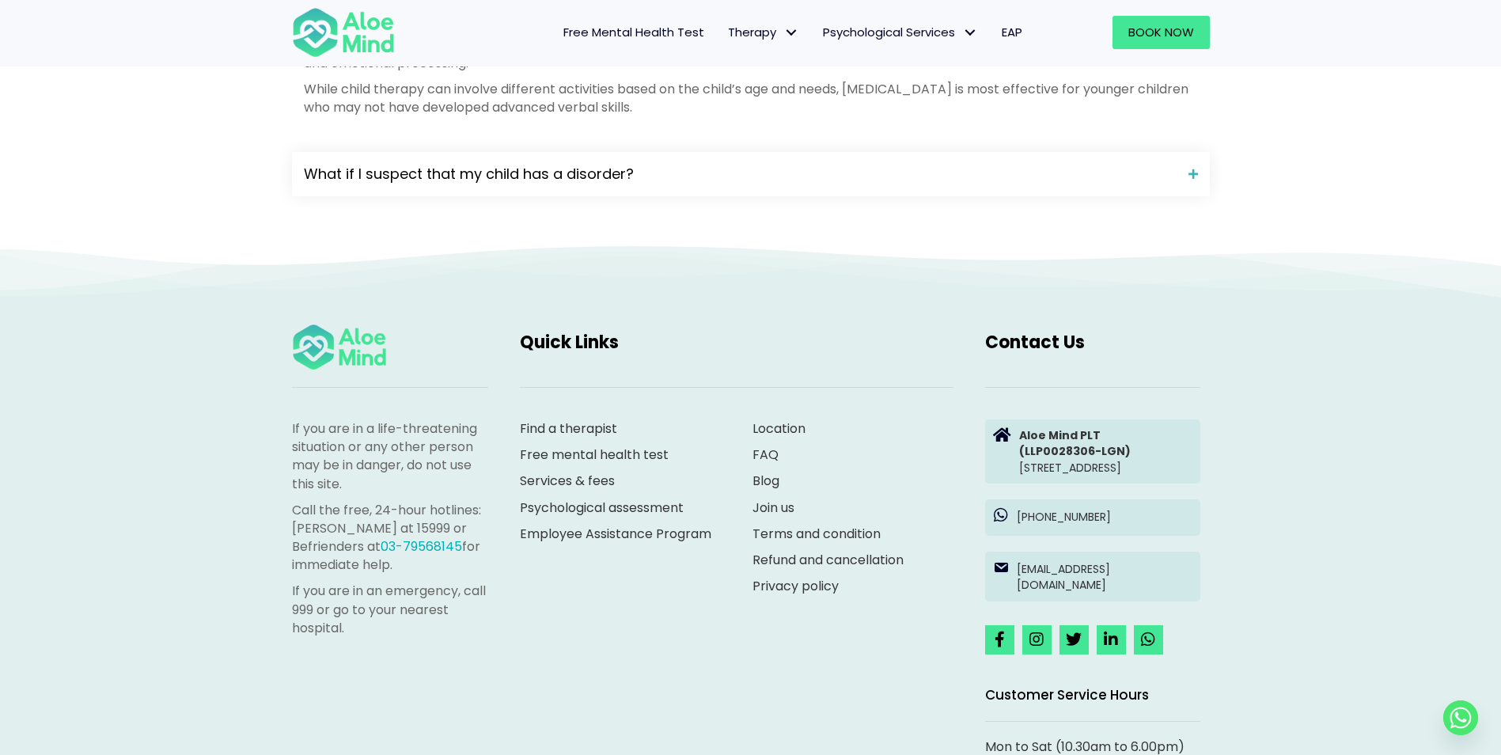
scroll to position [2404, 0]
